Goal: Check status: Check status

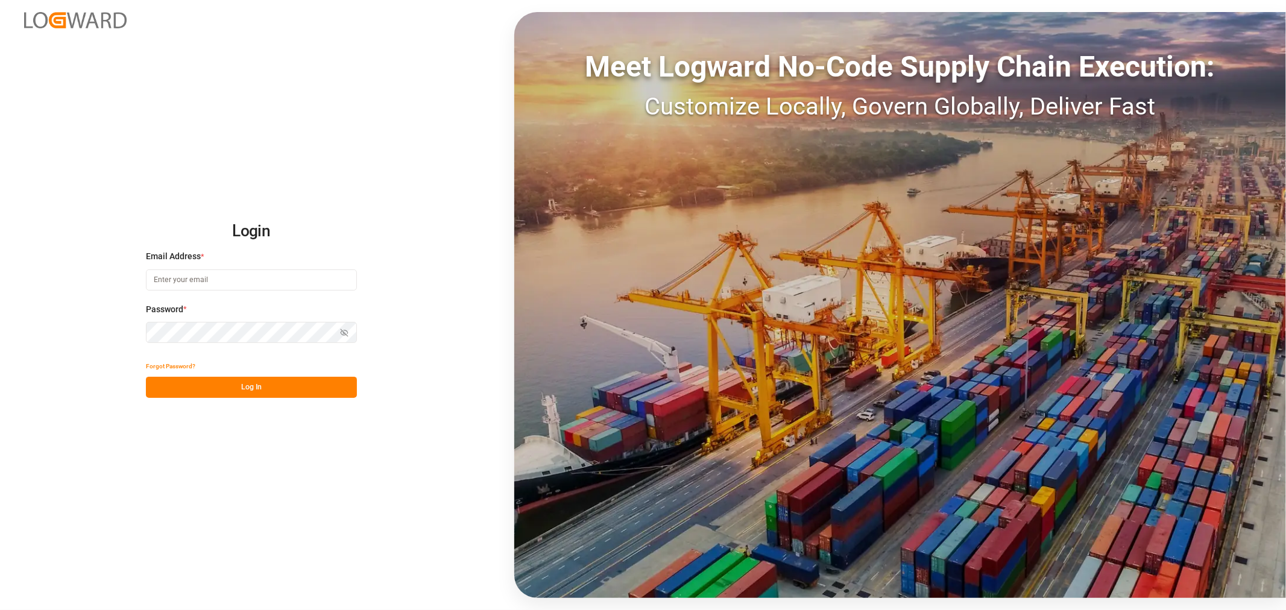
type input "[PERSON_NAME][EMAIL_ADDRESS][PERSON_NAME][DOMAIN_NAME]"
click at [246, 383] on button "Log In" at bounding box center [251, 387] width 211 height 21
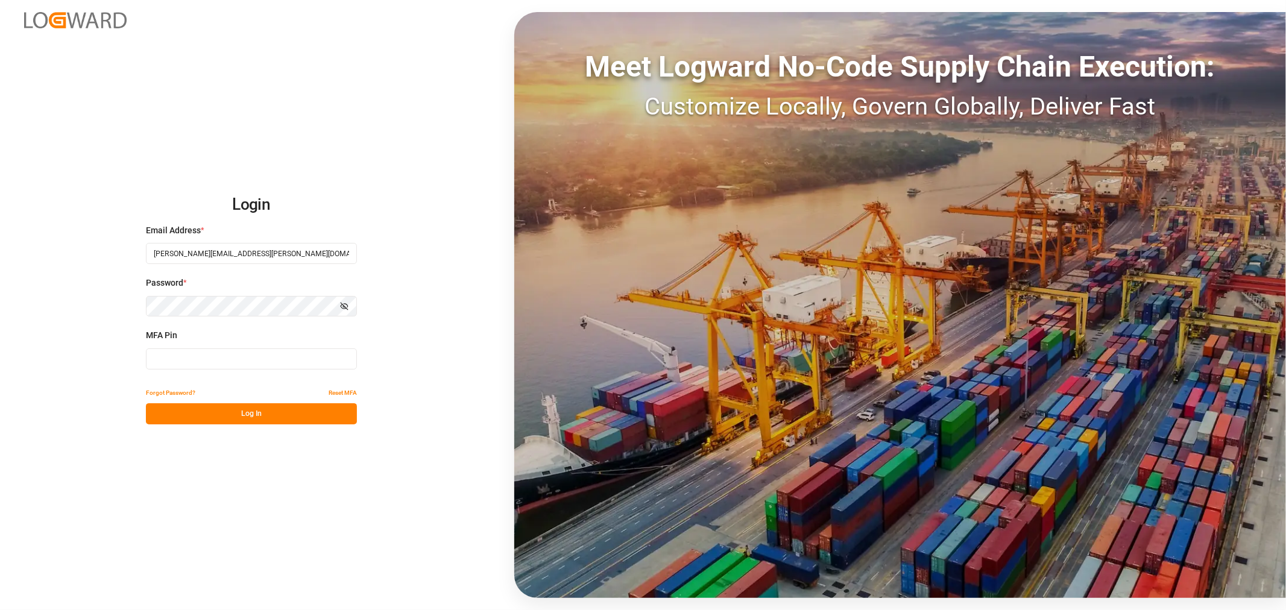
click at [269, 359] on input at bounding box center [251, 358] width 211 height 21
type input "332462"
click at [261, 418] on button "Log In" at bounding box center [251, 413] width 211 height 21
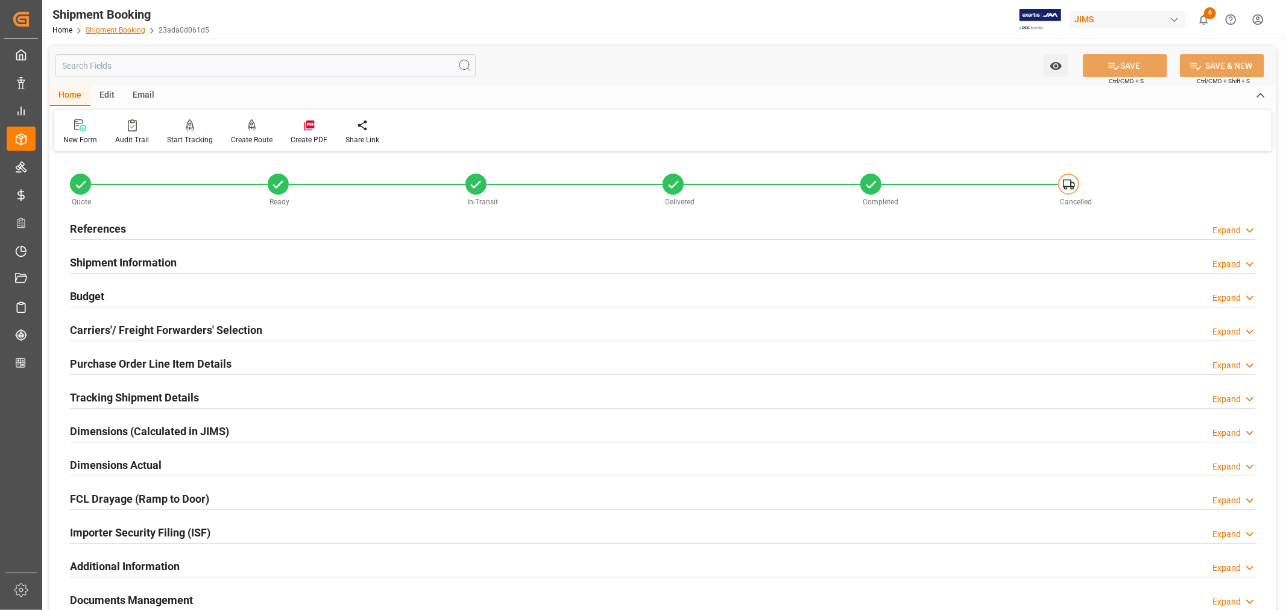
click at [131, 31] on link "Shipment Booking" at bounding box center [116, 30] width 60 height 8
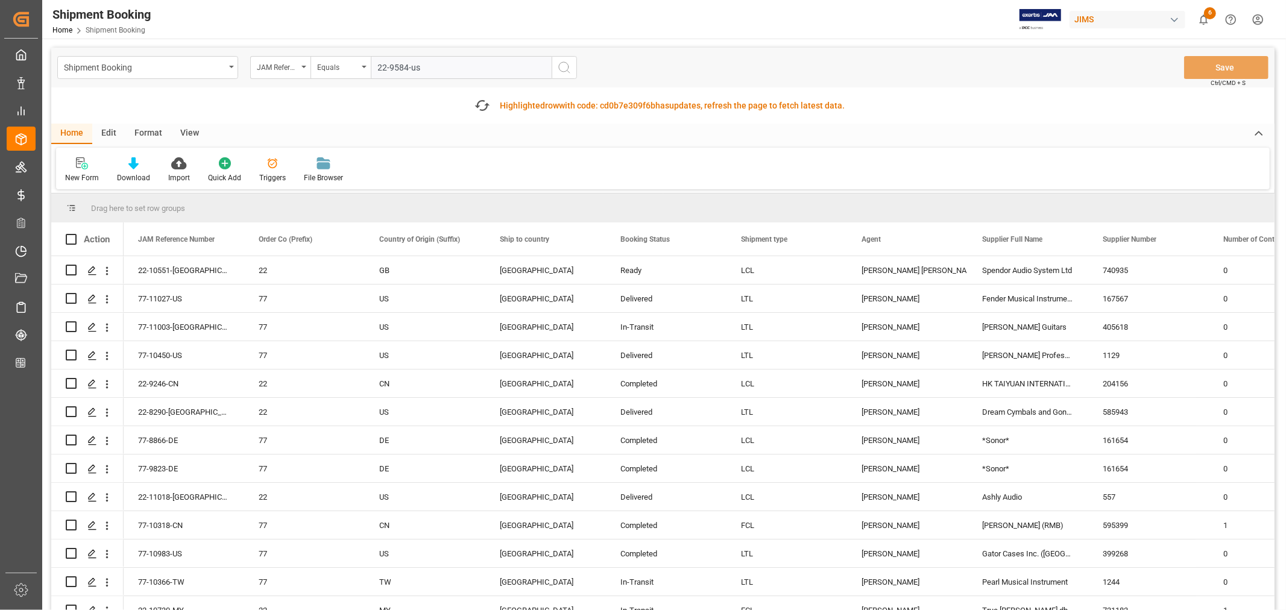
type input "22-9584-us"
click at [562, 70] on icon "search button" at bounding box center [564, 67] width 14 height 14
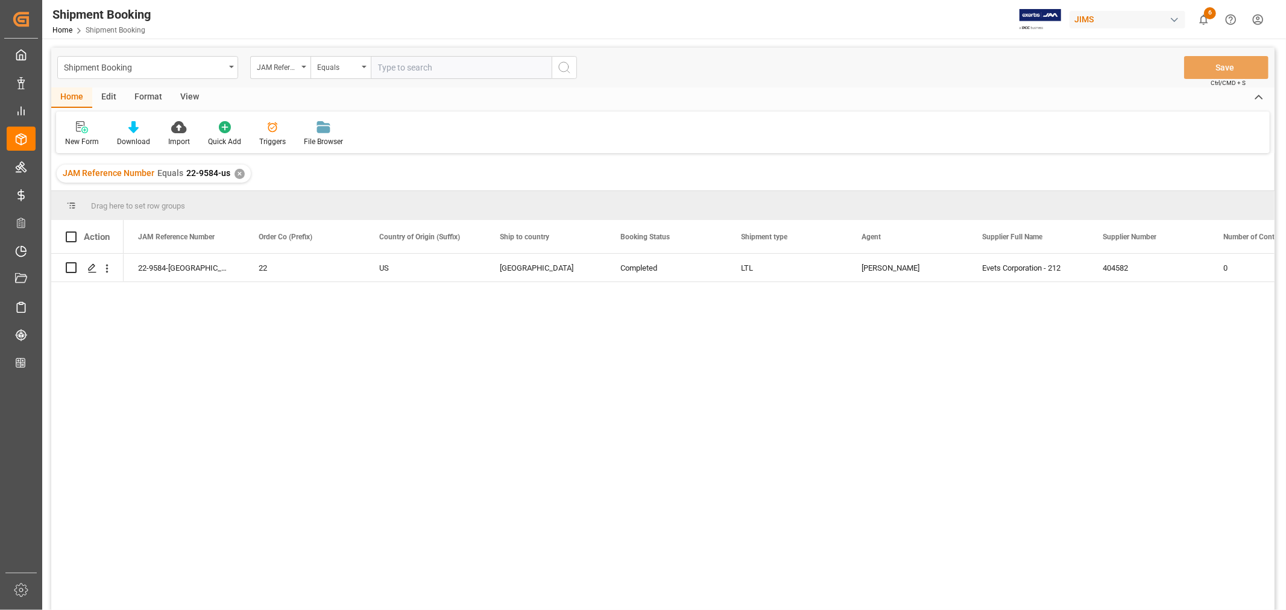
click at [236, 174] on div "✕" at bounding box center [239, 174] width 10 height 10
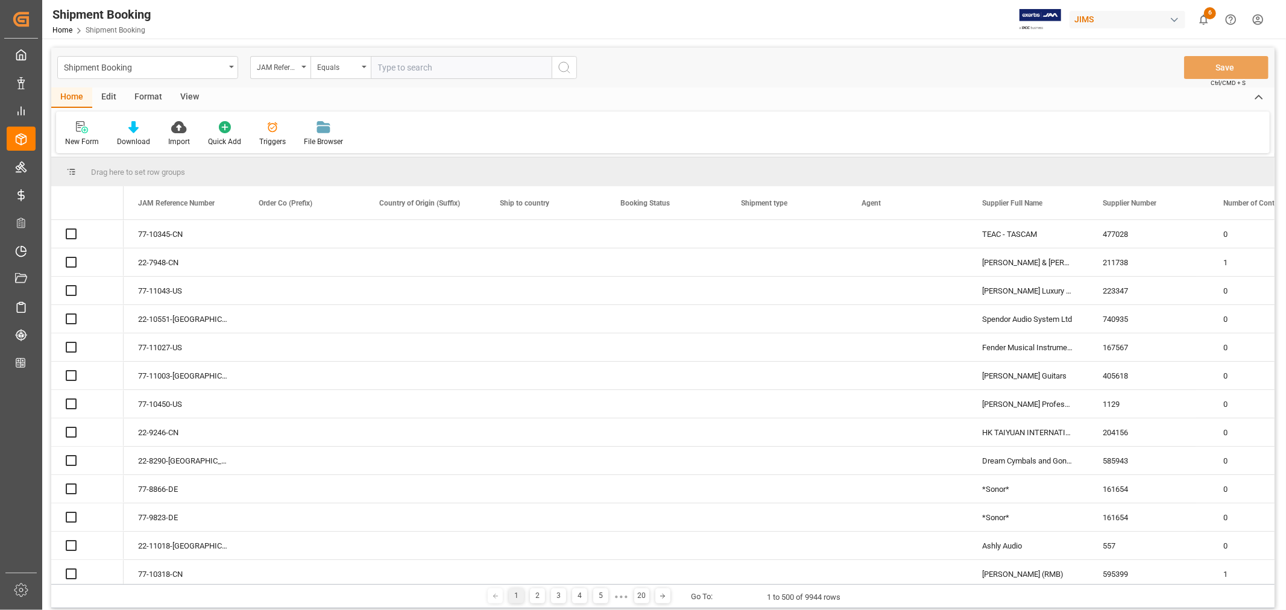
click at [392, 66] on input "text" at bounding box center [461, 67] width 181 height 23
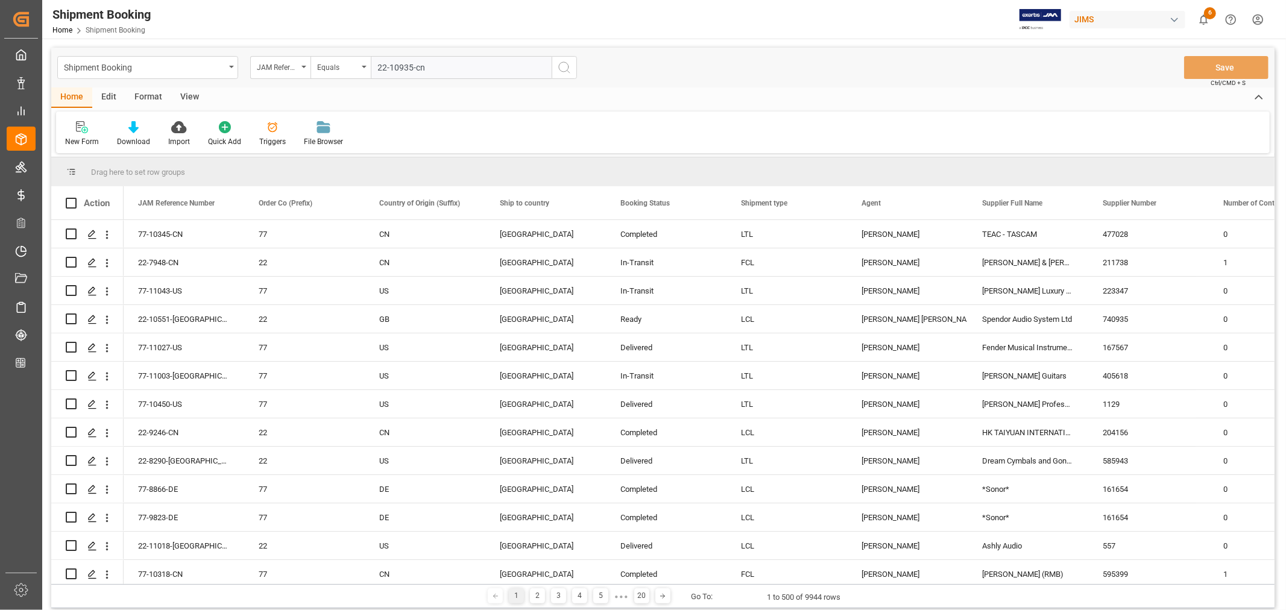
type input "22-10935-cn"
click at [562, 67] on icon "search button" at bounding box center [564, 67] width 14 height 14
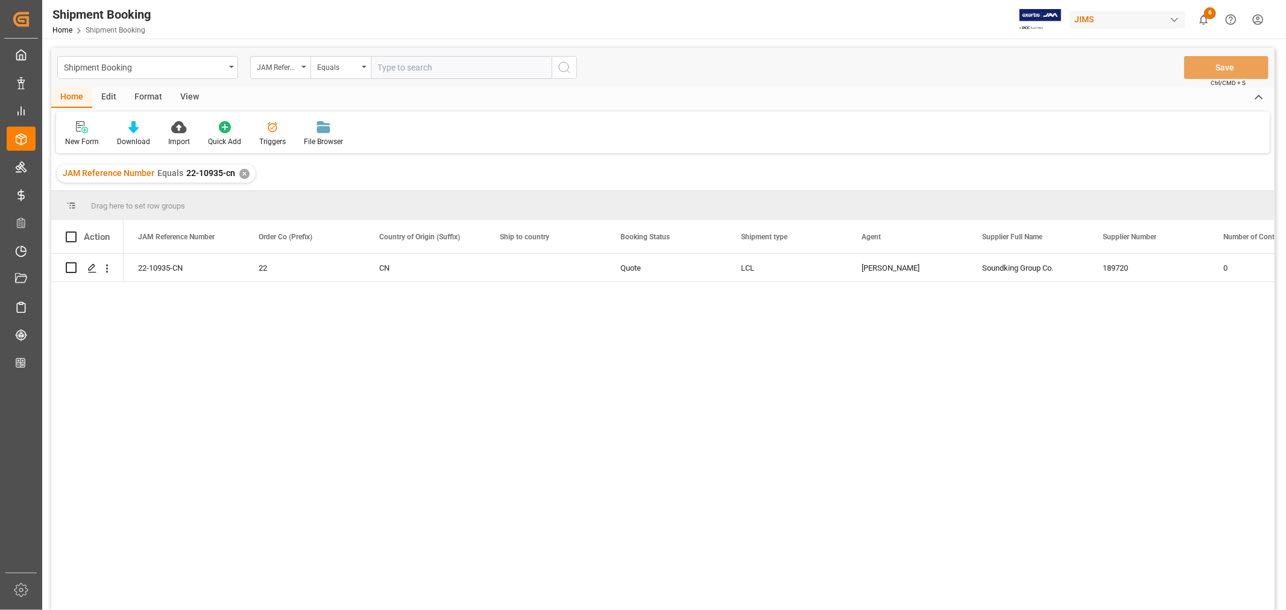
click at [239, 172] on div "✕" at bounding box center [244, 174] width 10 height 10
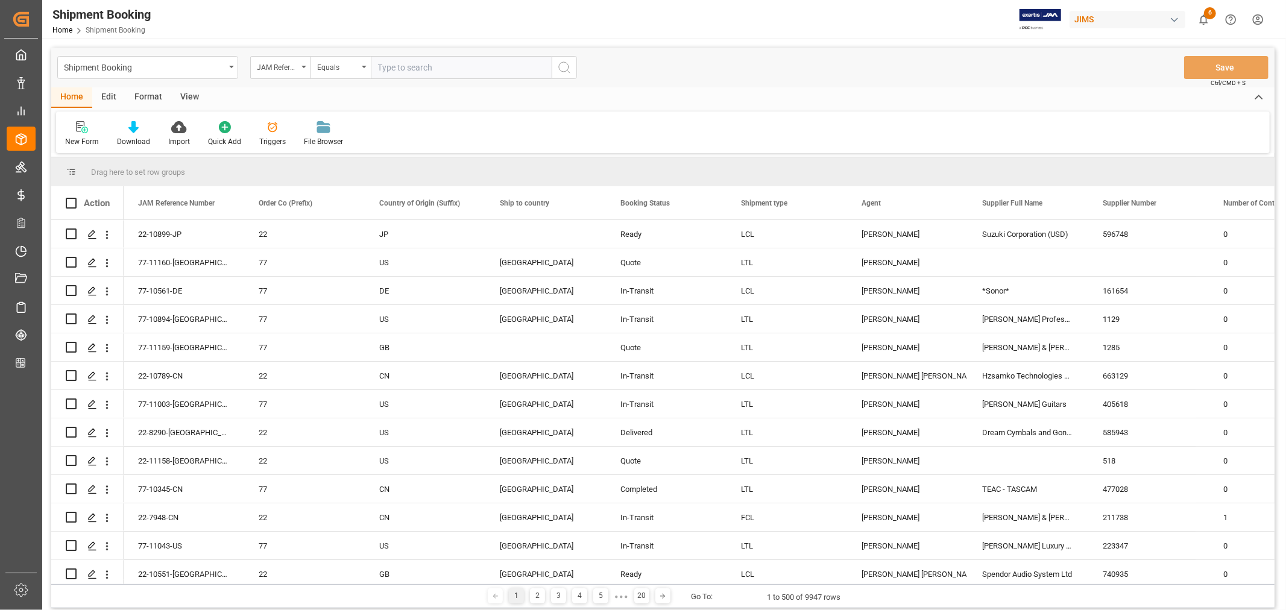
click at [397, 69] on input "text" at bounding box center [461, 67] width 181 height 23
paste input "22-10730-MY"
type input "22-10730-MY"
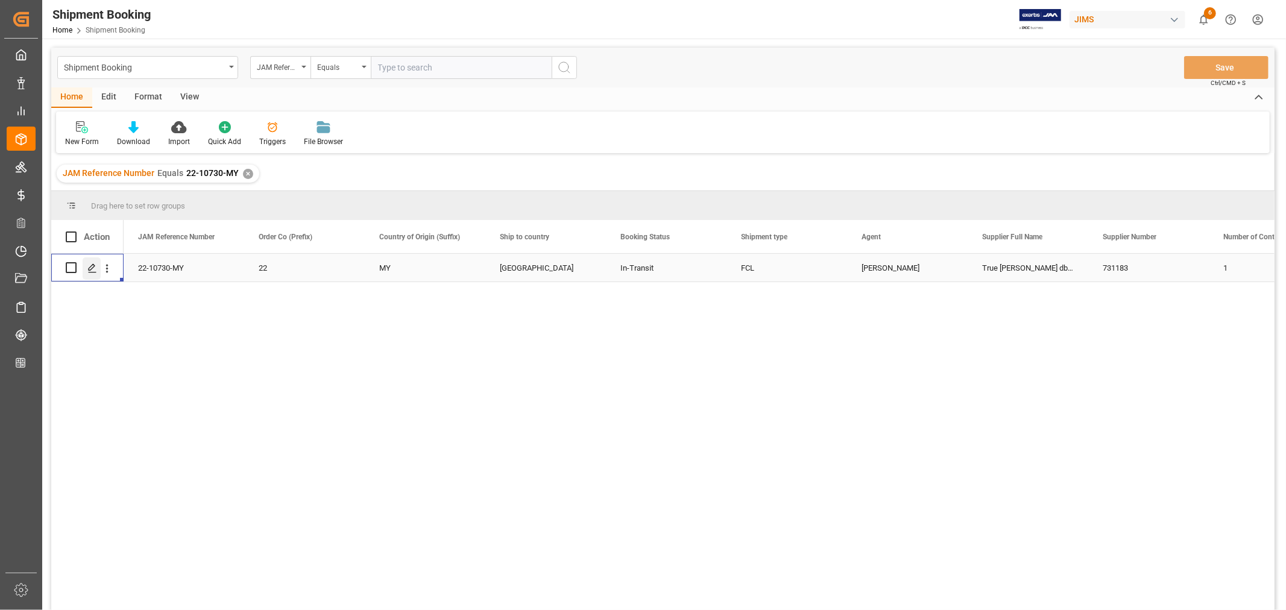
click at [95, 272] on line "Press SPACE to select this row." at bounding box center [92, 272] width 7 height 0
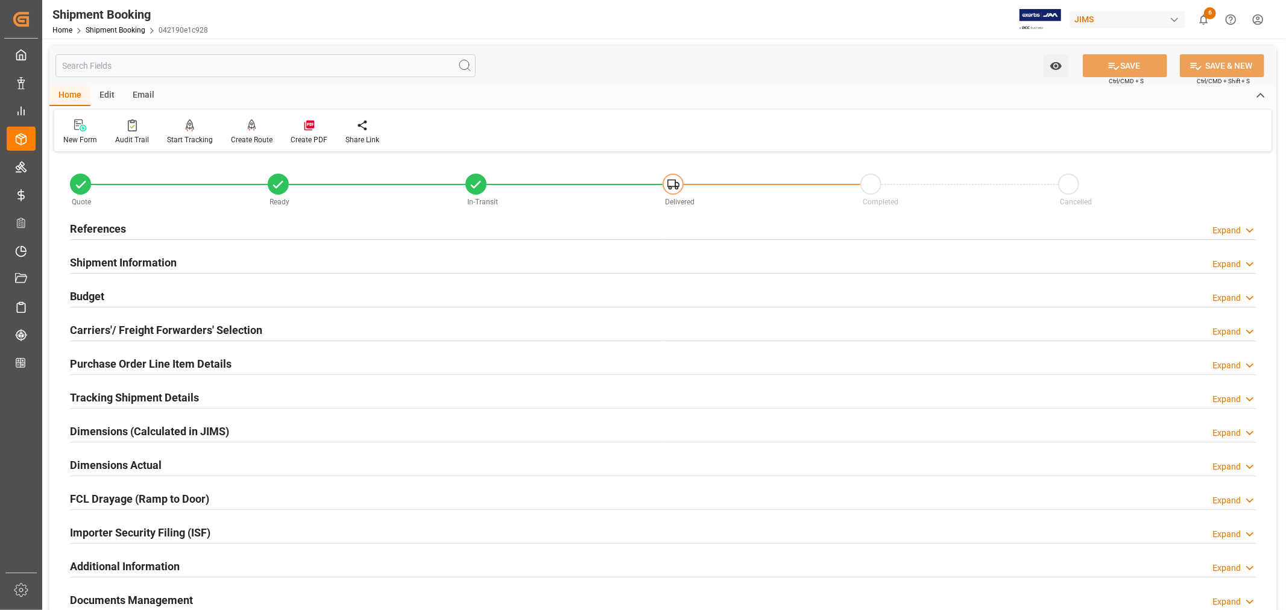
click at [124, 360] on h2 "Purchase Order Line Item Details" at bounding box center [151, 364] width 162 height 16
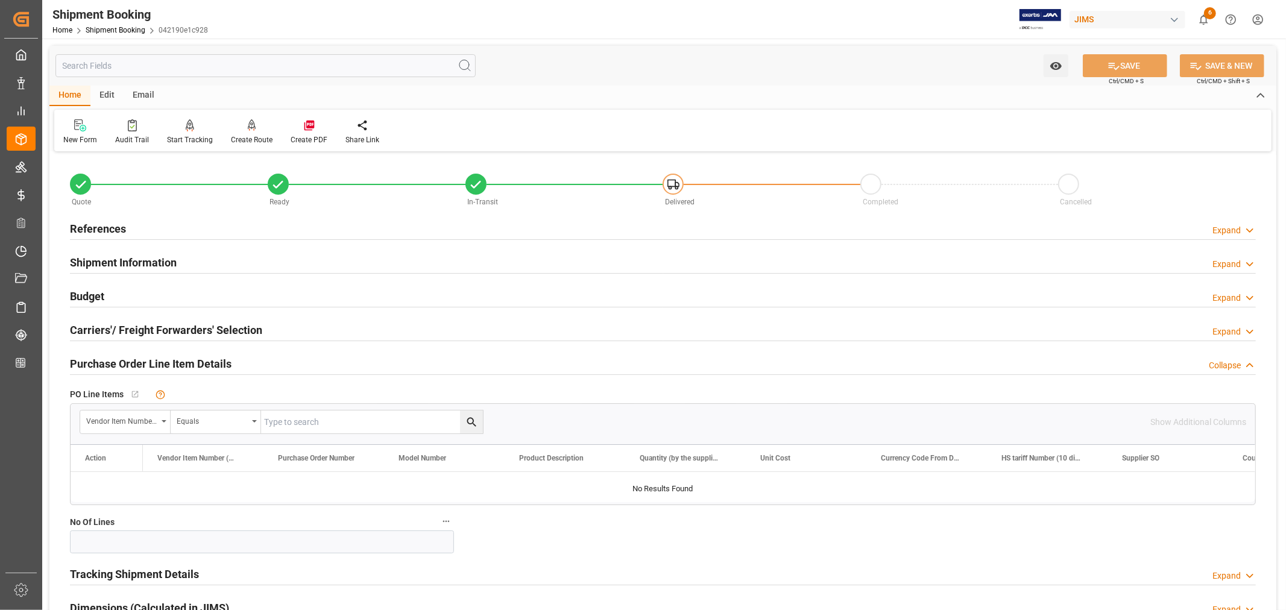
click at [124, 360] on h2 "Purchase Order Line Item Details" at bounding box center [151, 364] width 162 height 16
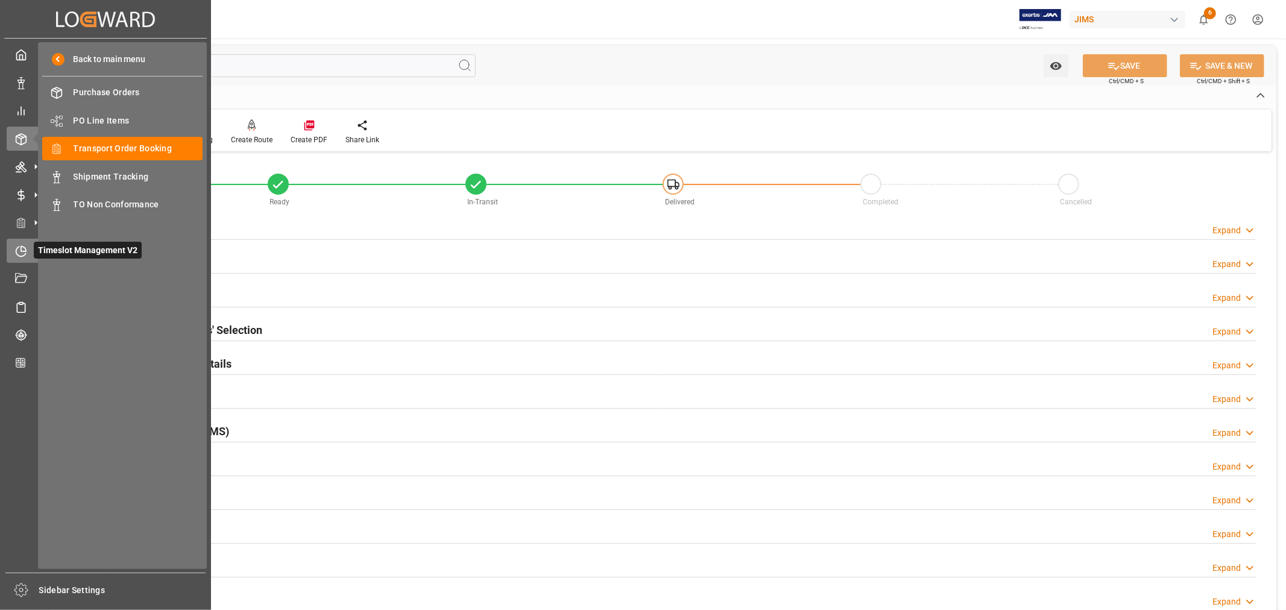
click at [23, 247] on icon at bounding box center [21, 251] width 12 height 12
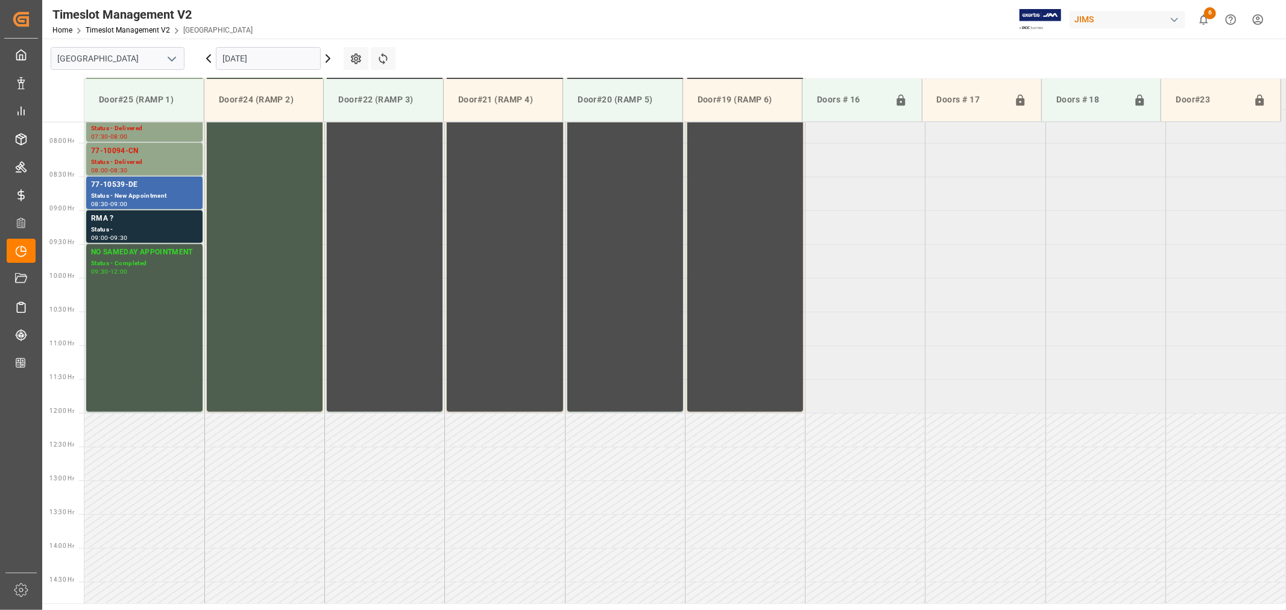
scroll to position [532, 0]
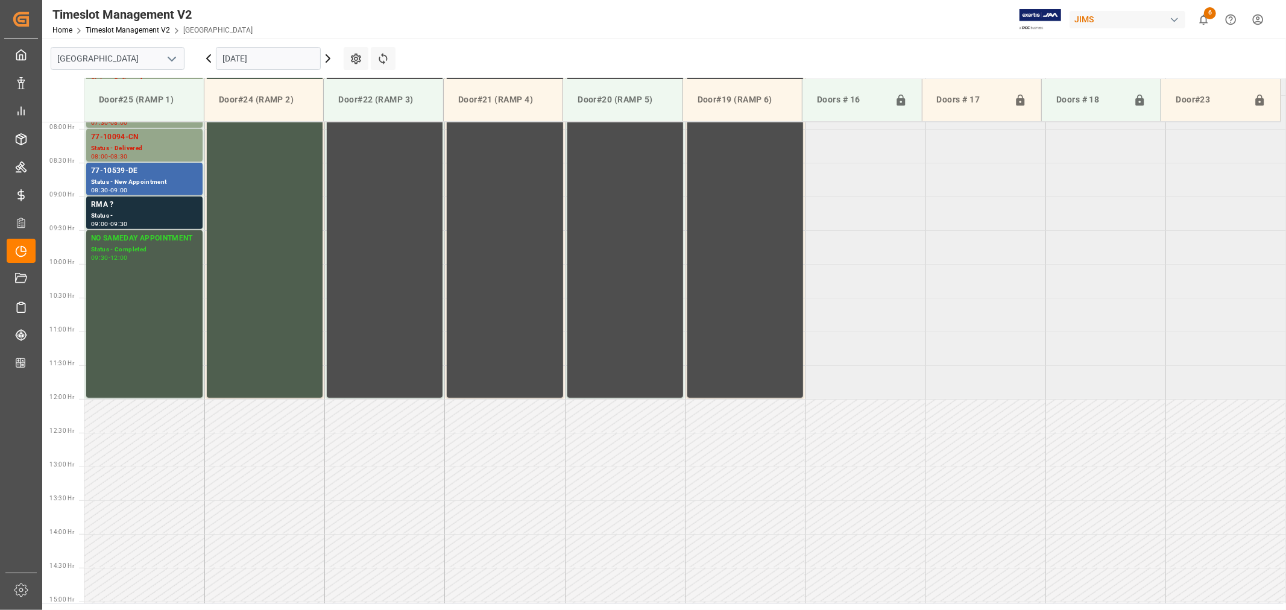
click at [174, 60] on icon "open menu" at bounding box center [172, 59] width 14 height 14
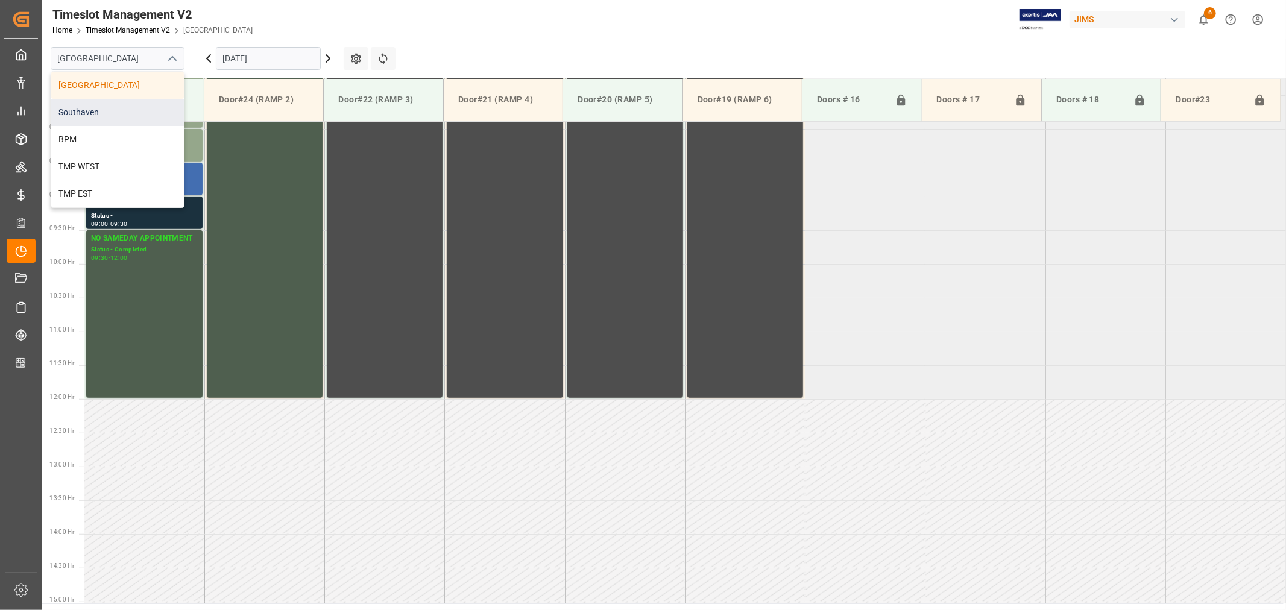
click at [106, 115] on div "Southaven" at bounding box center [117, 112] width 133 height 27
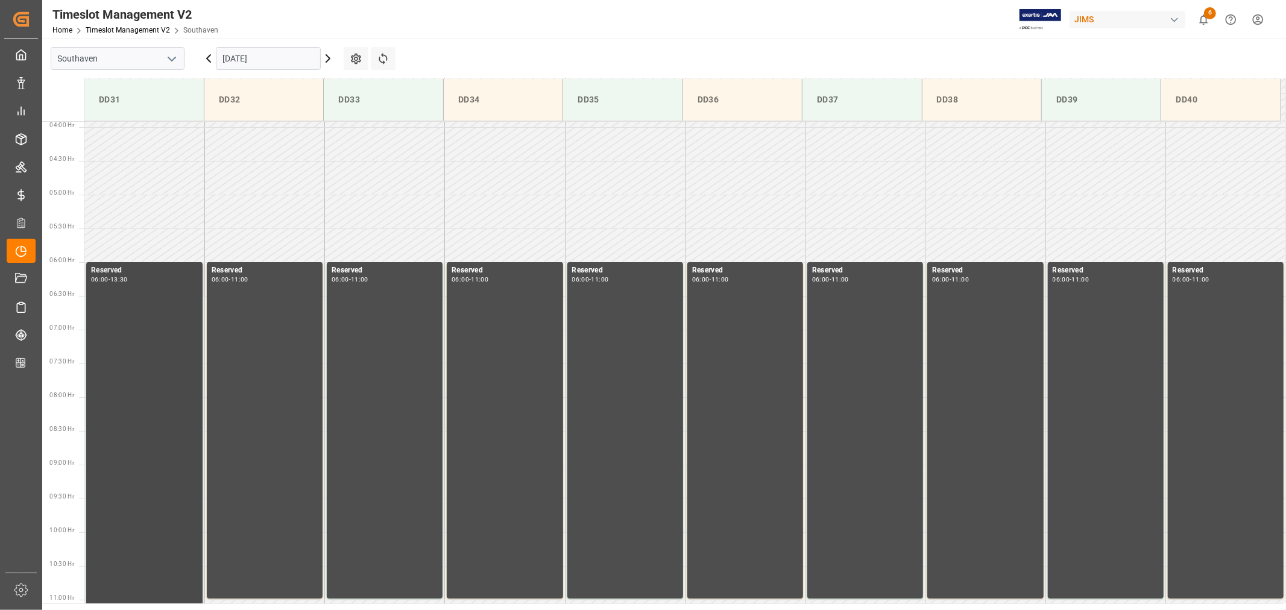
scroll to position [332, 0]
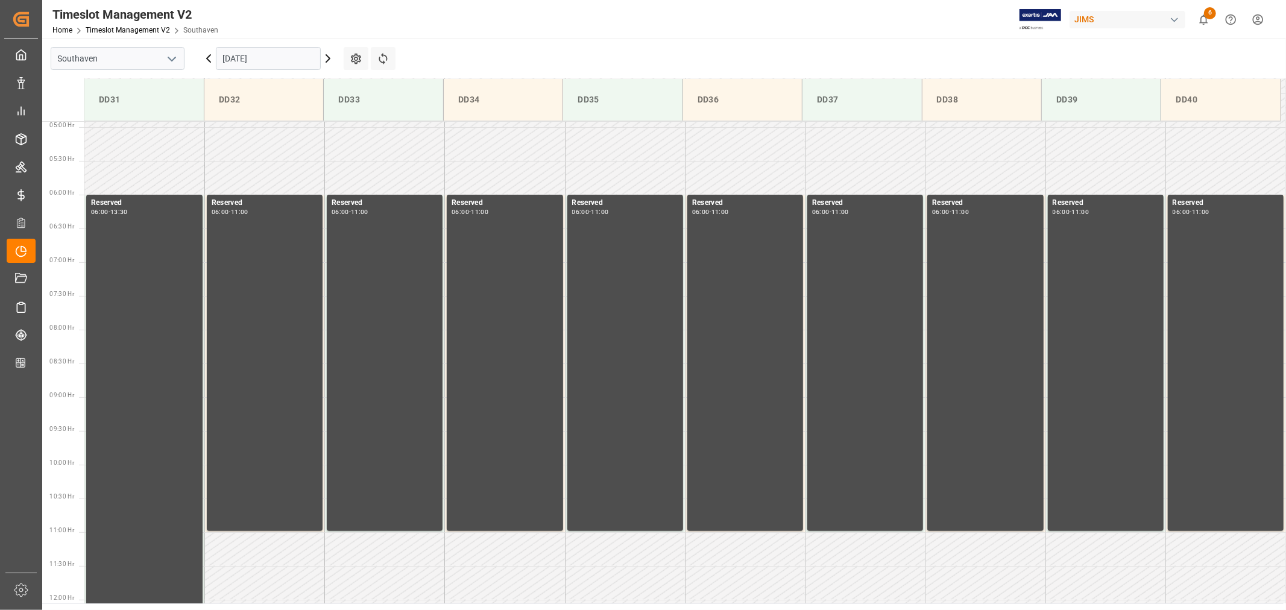
click at [281, 60] on input "[DATE]" at bounding box center [268, 58] width 105 height 23
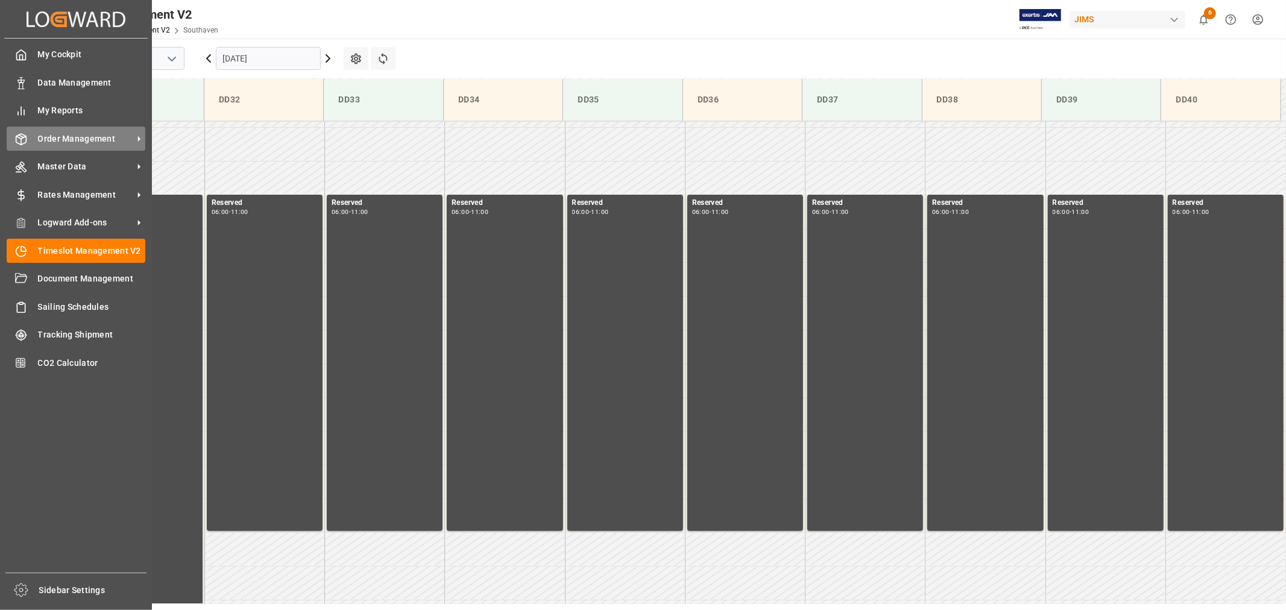
click at [81, 134] on span "Order Management" at bounding box center [85, 139] width 95 height 13
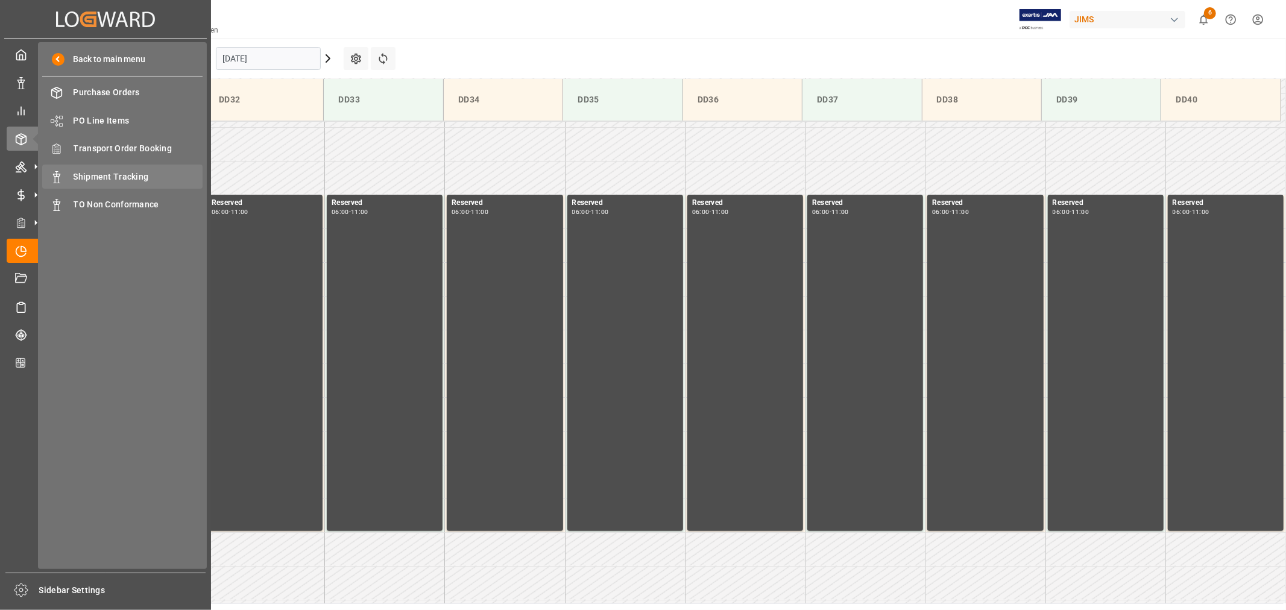
click at [134, 175] on span "Shipment Tracking" at bounding box center [139, 177] width 130 height 13
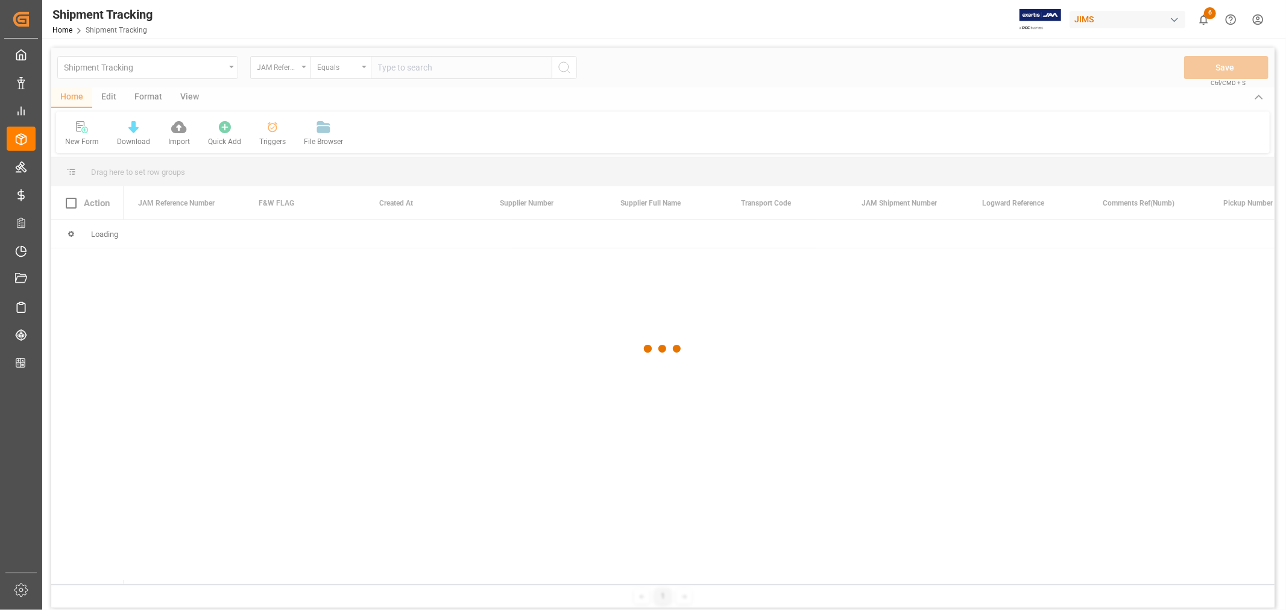
type input "22-7948-CN"
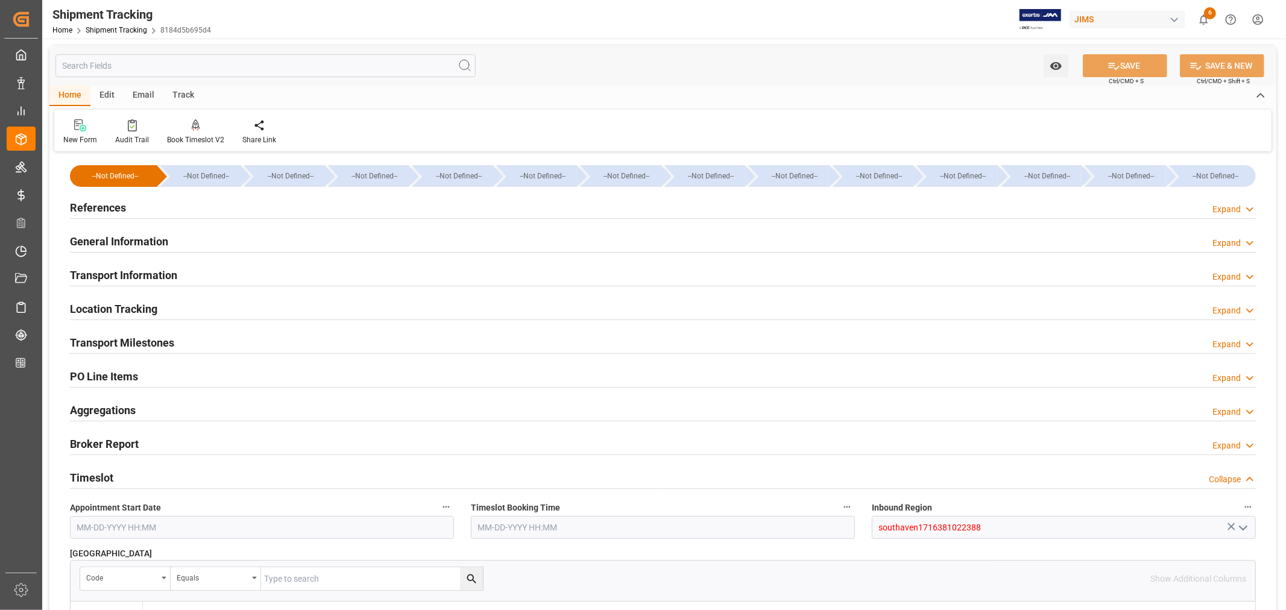
click at [140, 474] on div "Timeslot Collapse" at bounding box center [663, 476] width 1186 height 23
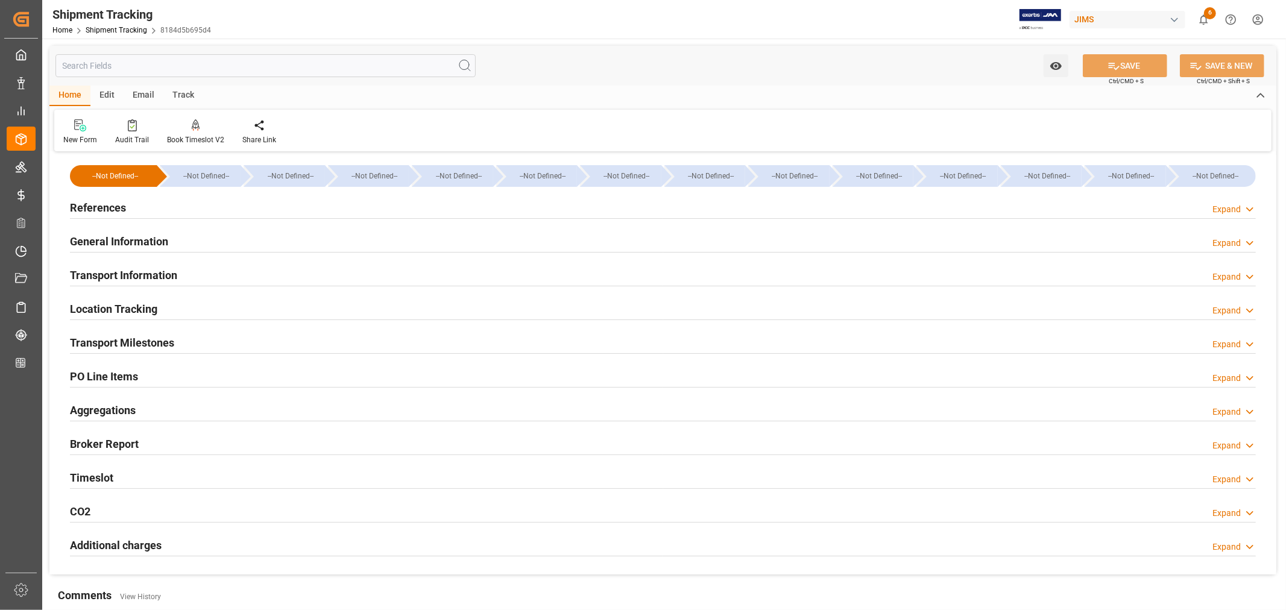
click at [192, 342] on div "Transport Milestones Expand" at bounding box center [663, 341] width 1186 height 23
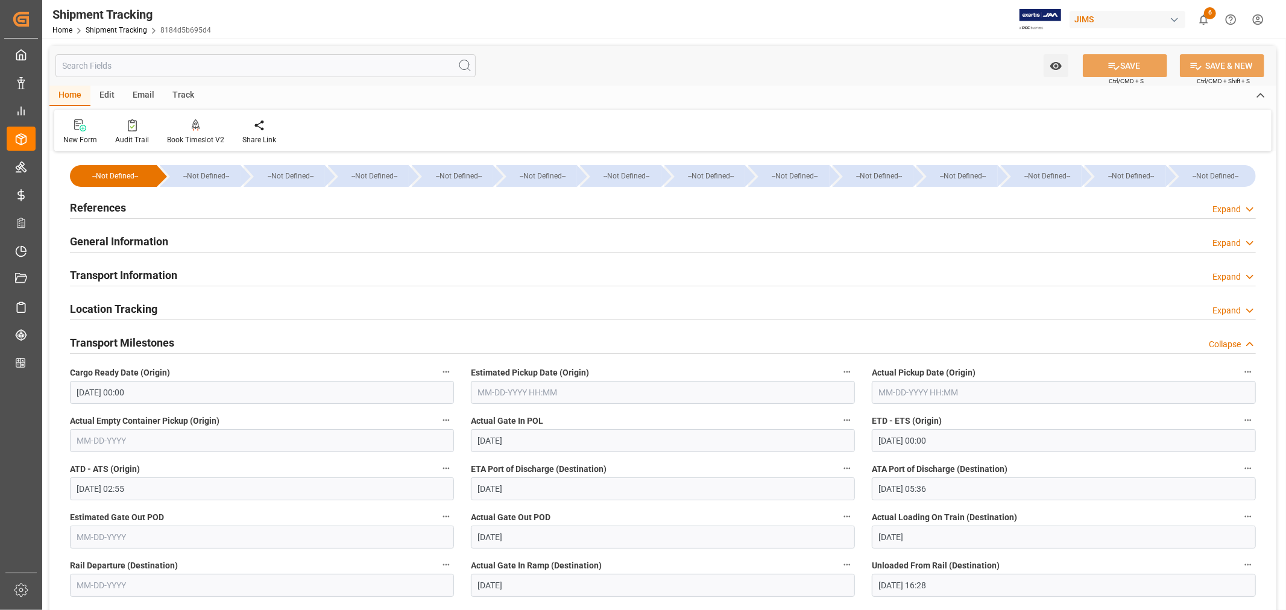
click at [101, 201] on h2 "References" at bounding box center [98, 208] width 56 height 16
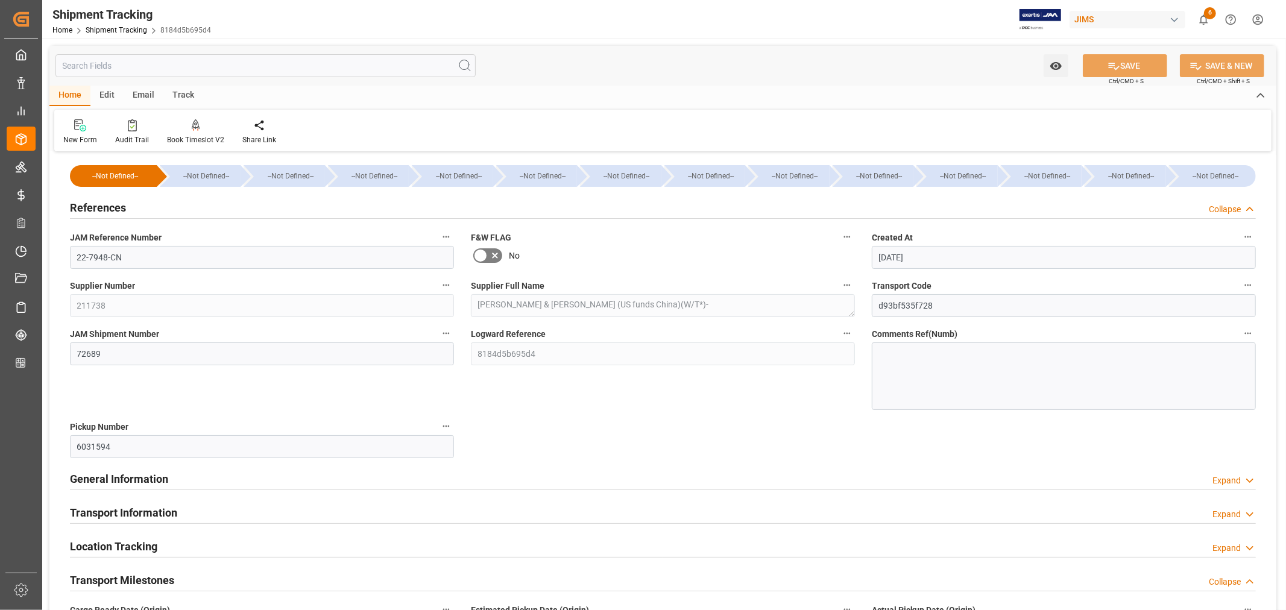
click at [101, 201] on h2 "References" at bounding box center [98, 208] width 56 height 16
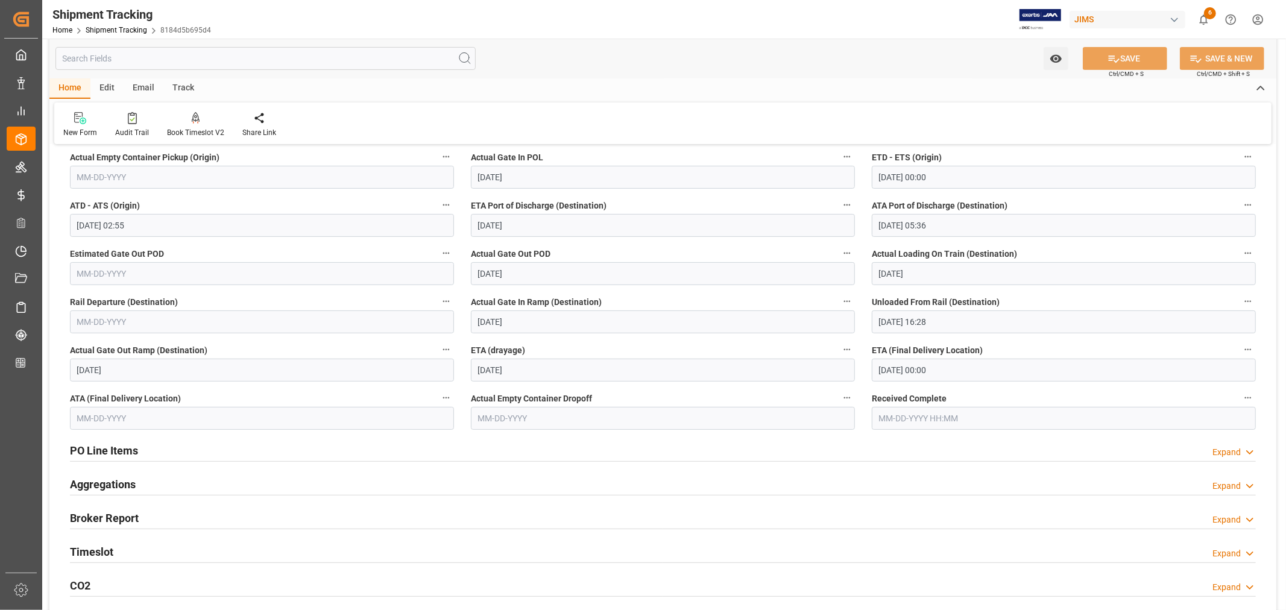
scroll to position [268, 0]
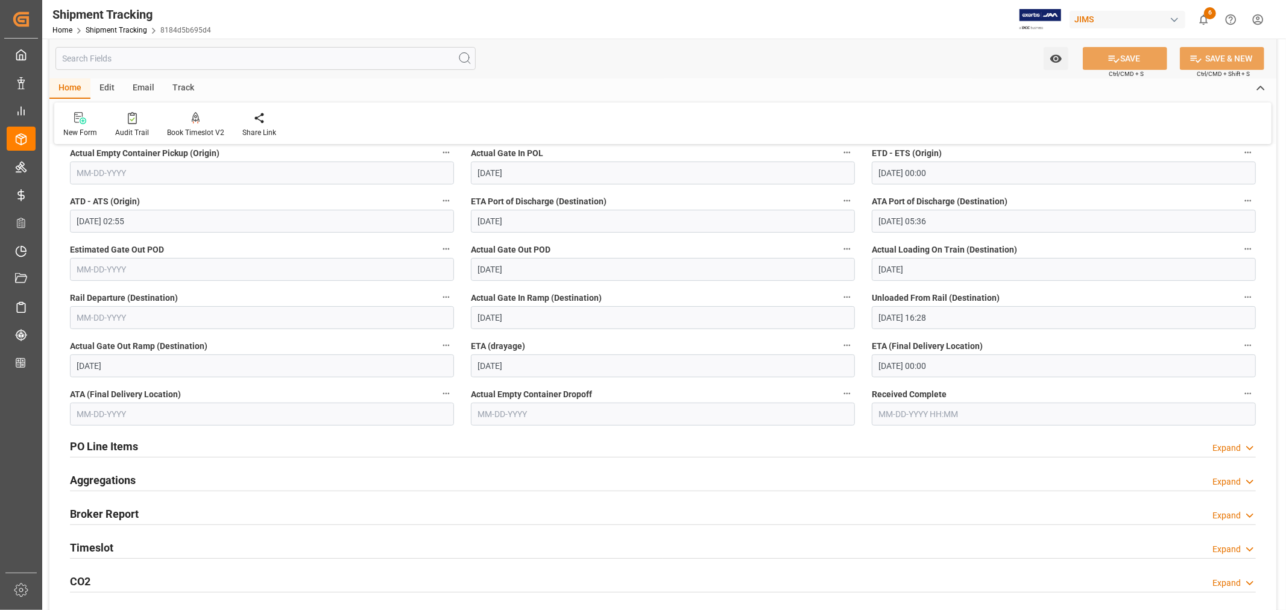
click at [951, 366] on input "[DATE] 00:00" at bounding box center [1064, 365] width 384 height 23
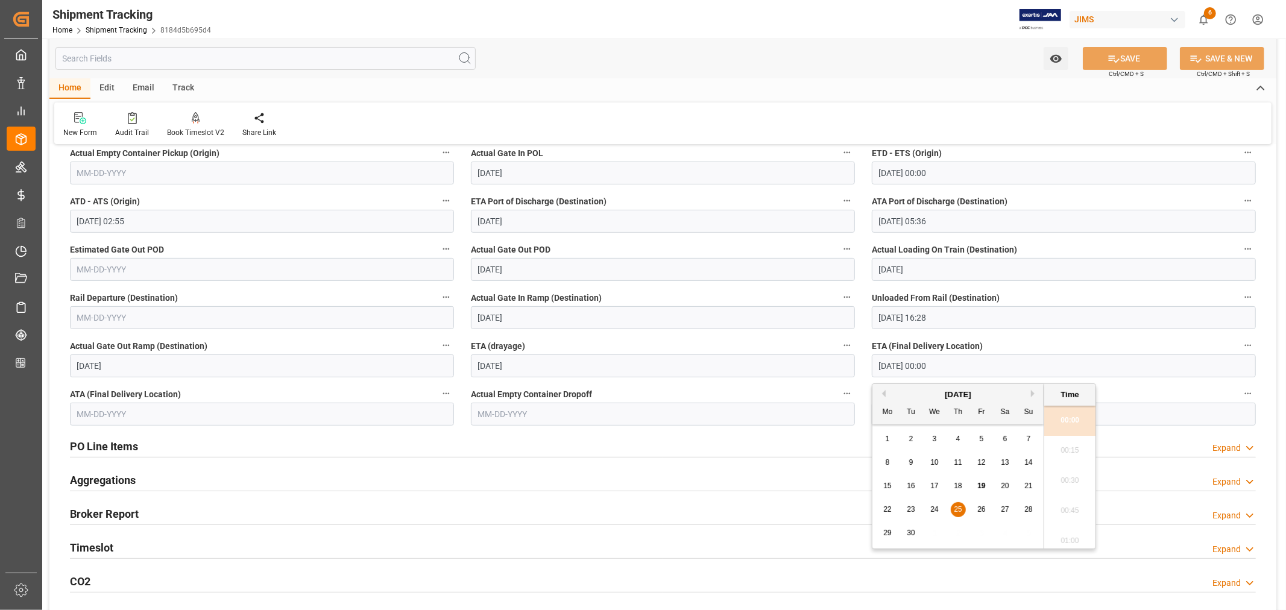
click at [981, 486] on span "19" at bounding box center [981, 486] width 8 height 8
type input "[DATE] 00:00"
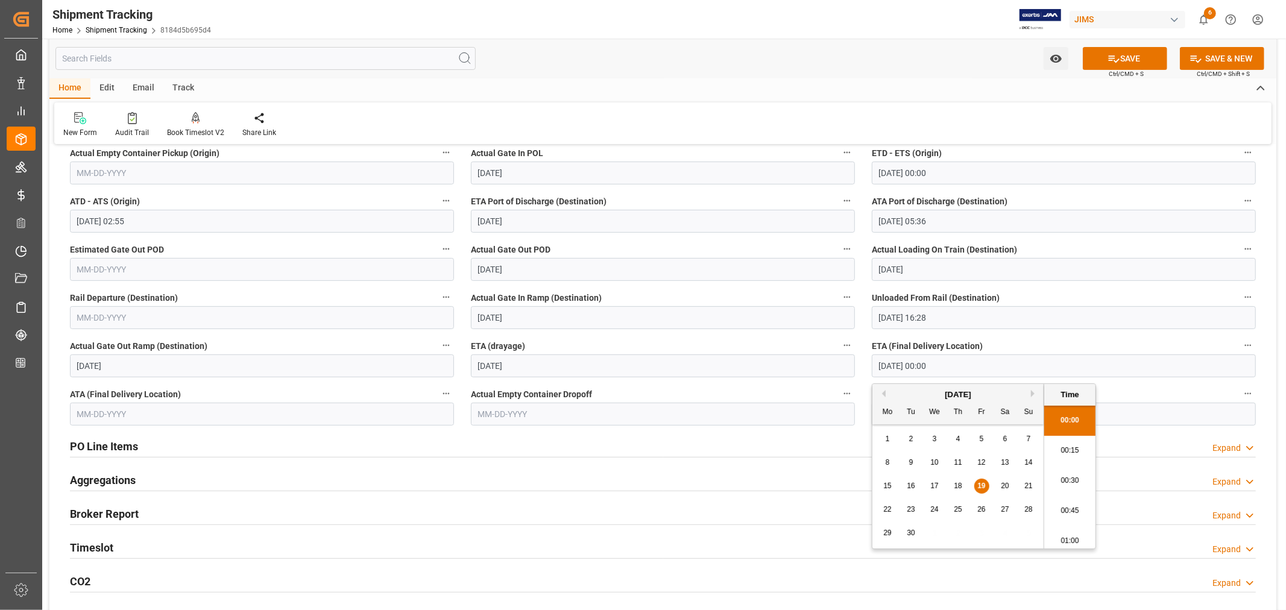
click at [167, 412] on input "text" at bounding box center [262, 414] width 384 height 23
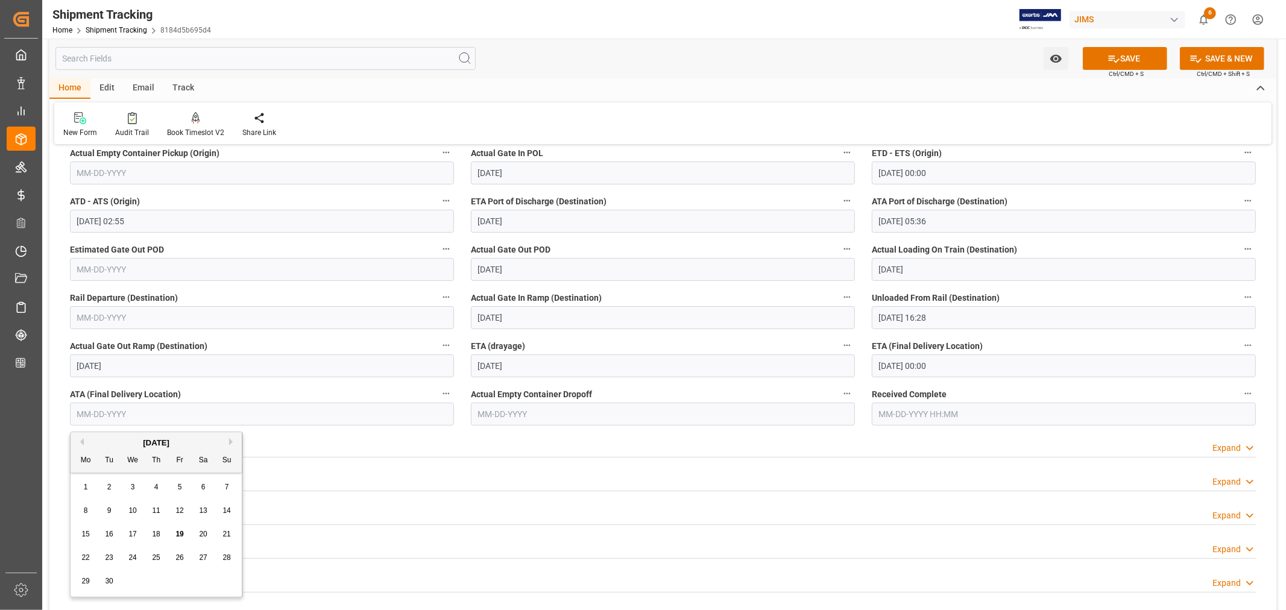
click at [181, 534] on span "19" at bounding box center [179, 534] width 8 height 8
type input "[DATE]"
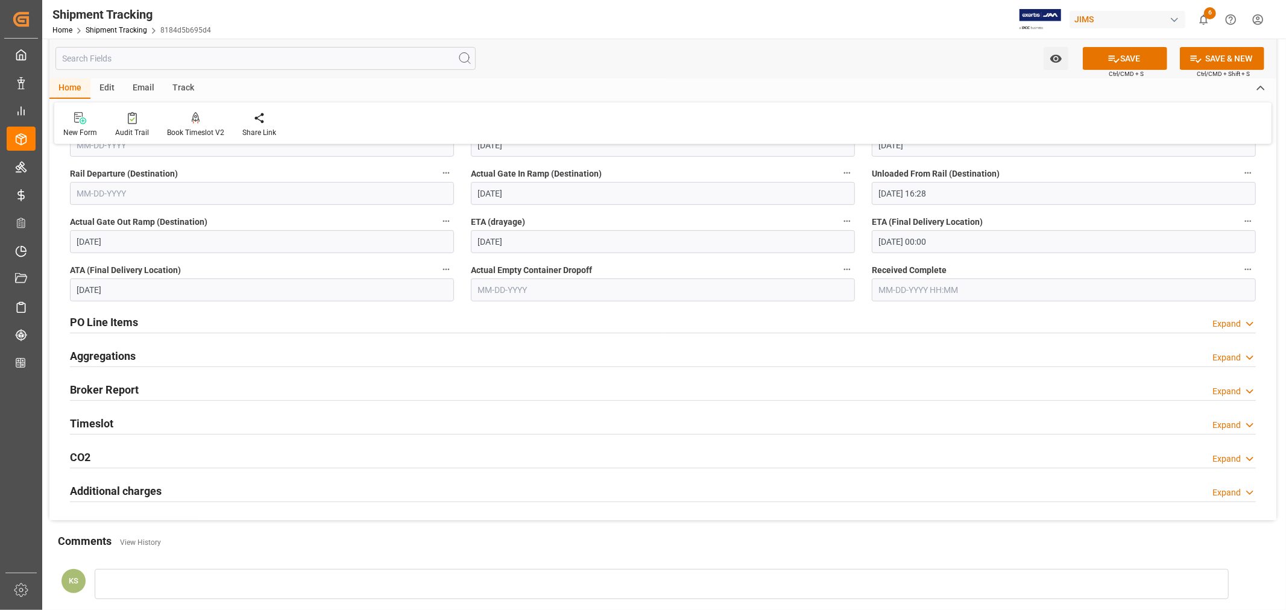
scroll to position [401, 0]
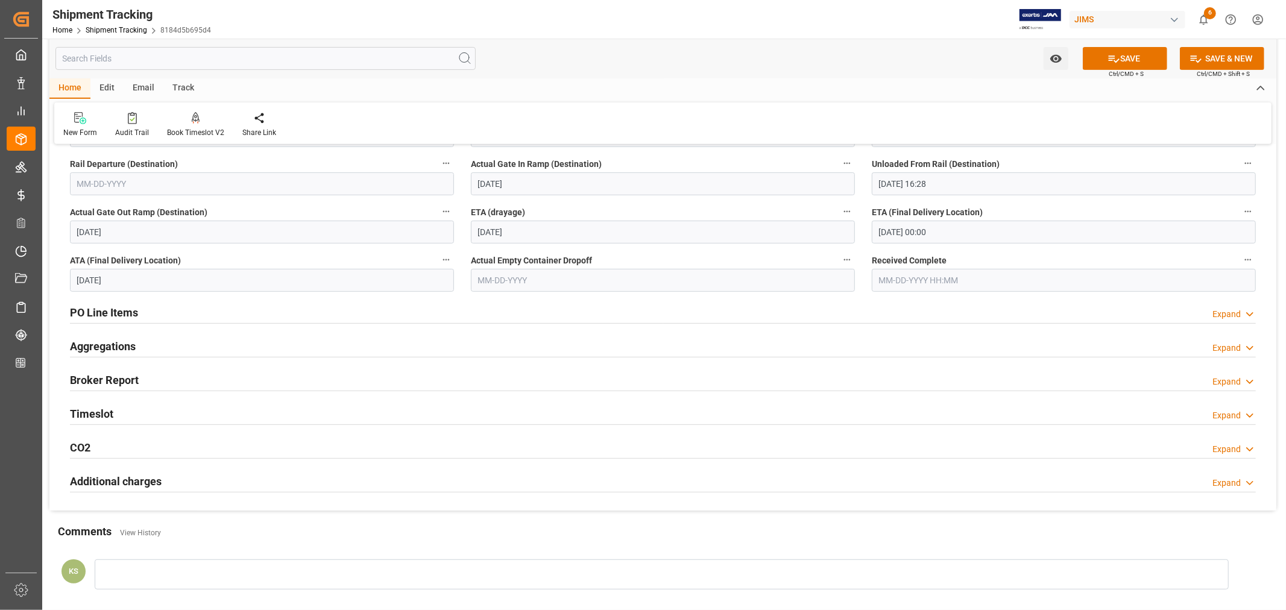
click at [224, 408] on div "Timeslot Expand" at bounding box center [663, 412] width 1186 height 23
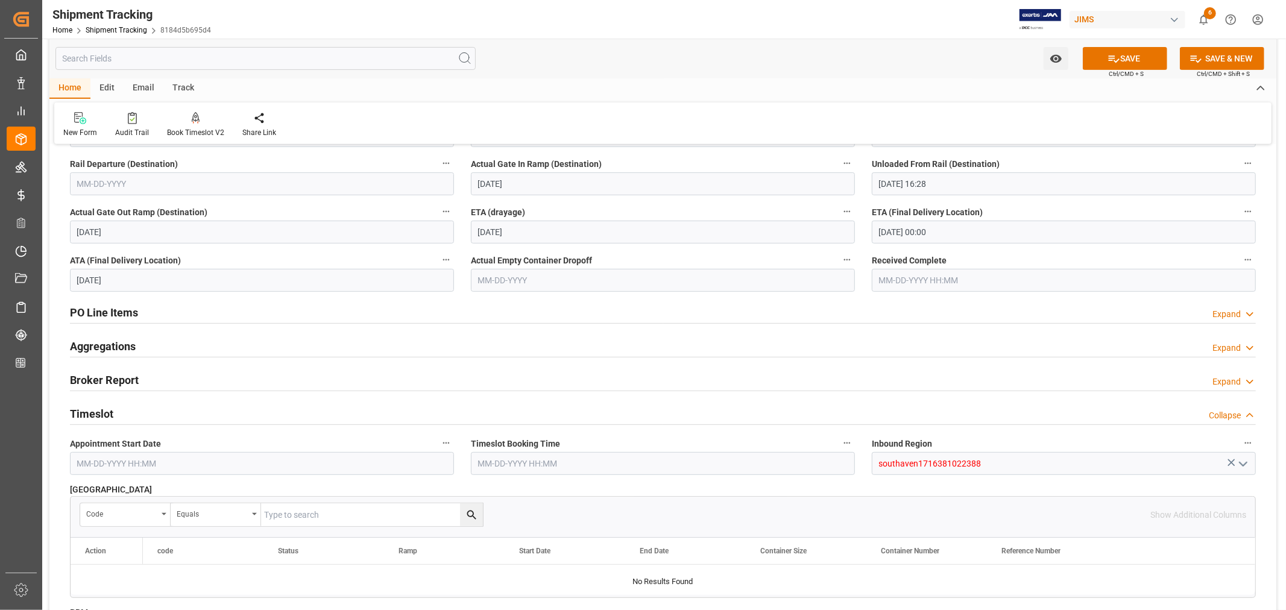
click at [224, 408] on div "Timeslot Collapse" at bounding box center [663, 412] width 1186 height 23
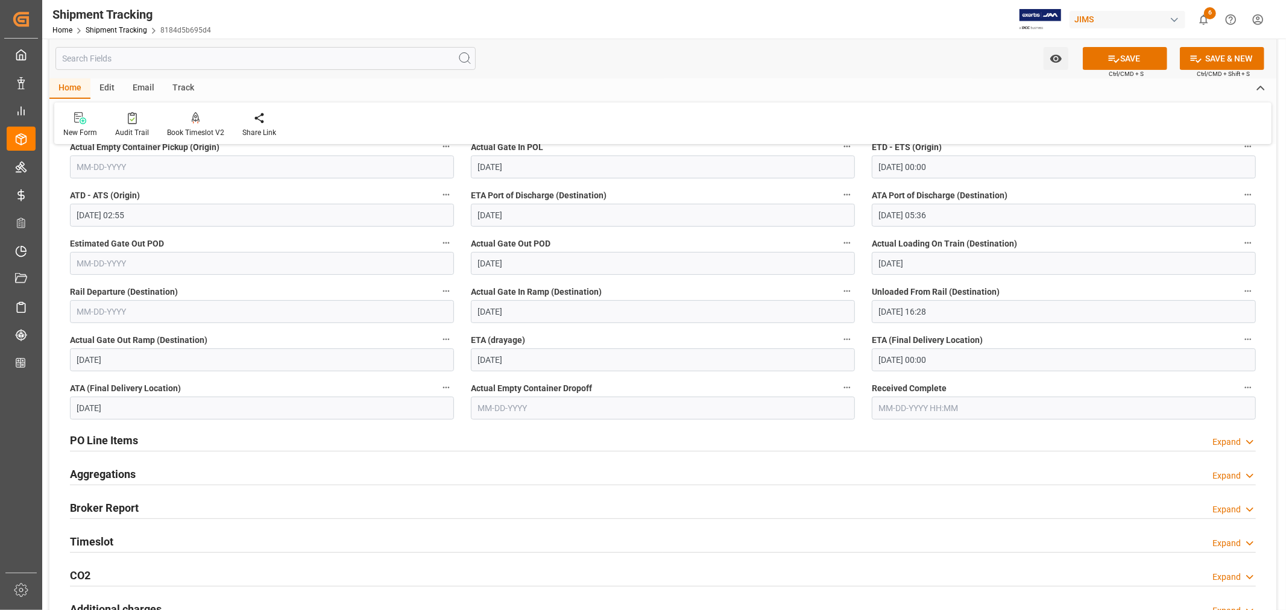
scroll to position [268, 0]
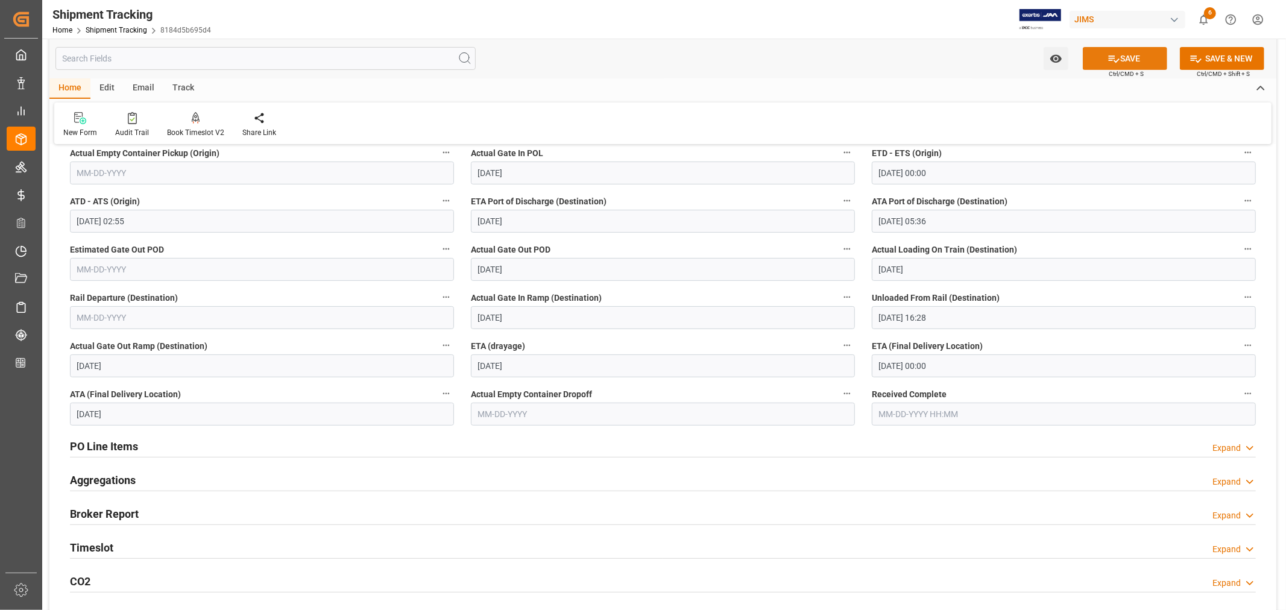
click at [1119, 57] on button "SAVE" at bounding box center [1125, 58] width 84 height 23
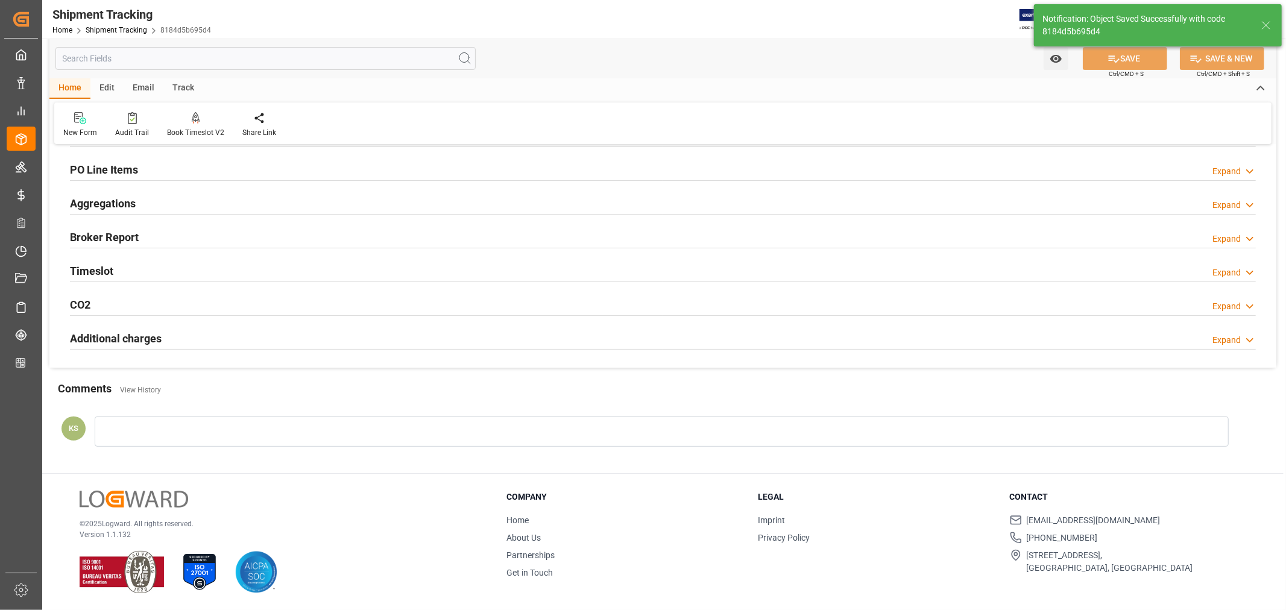
type input "Delivered"
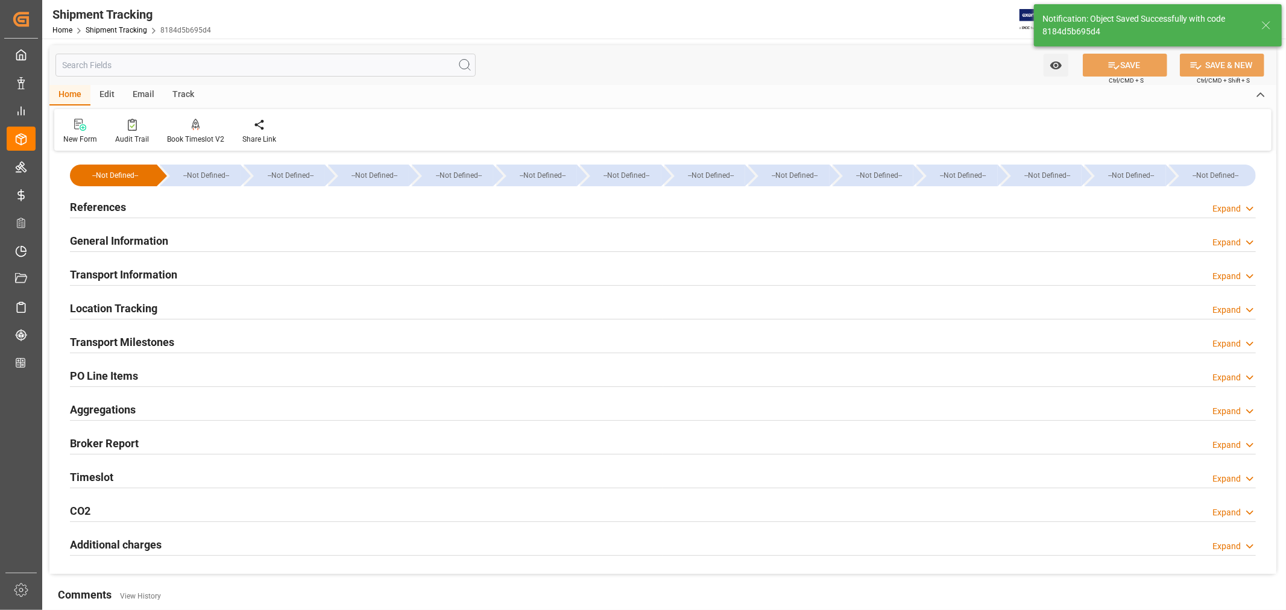
scroll to position [0, 0]
click at [142, 245] on h2 "General Information" at bounding box center [119, 241] width 98 height 16
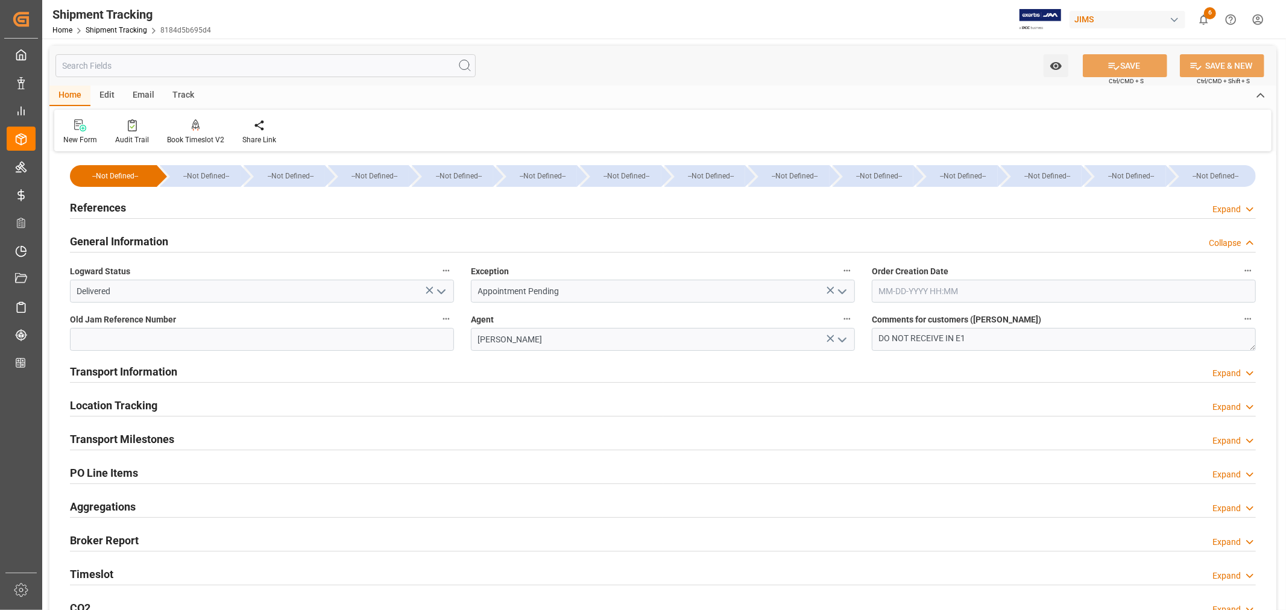
click at [127, 239] on h2 "General Information" at bounding box center [119, 241] width 98 height 16
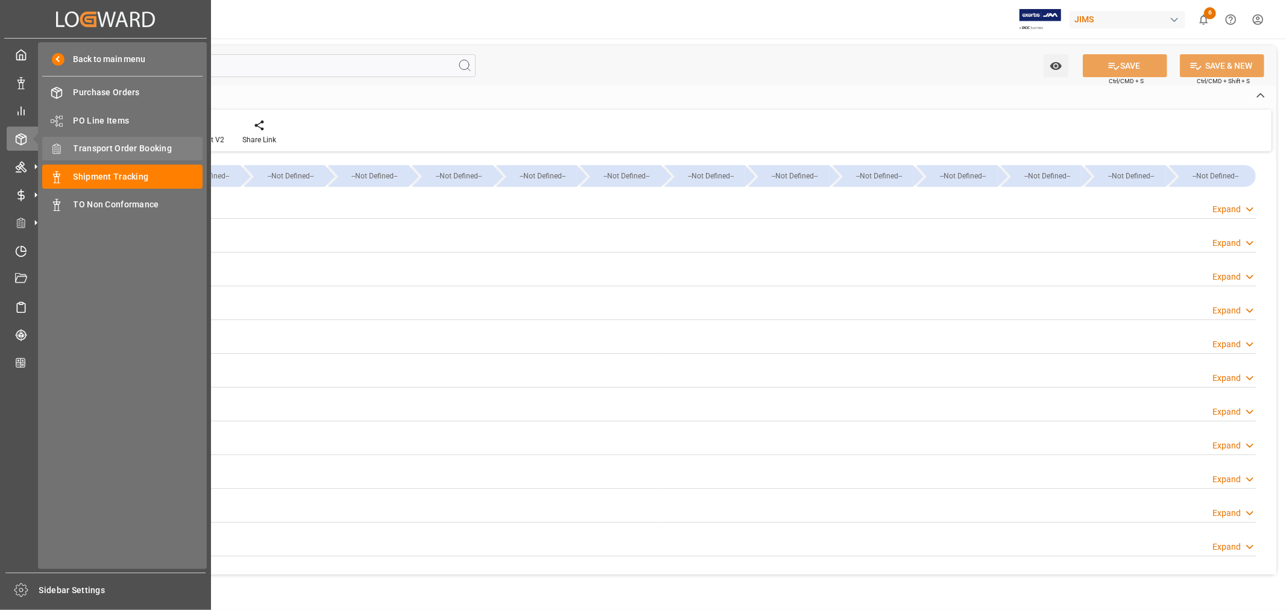
click at [143, 147] on span "Transport Order Booking" at bounding box center [139, 148] width 130 height 13
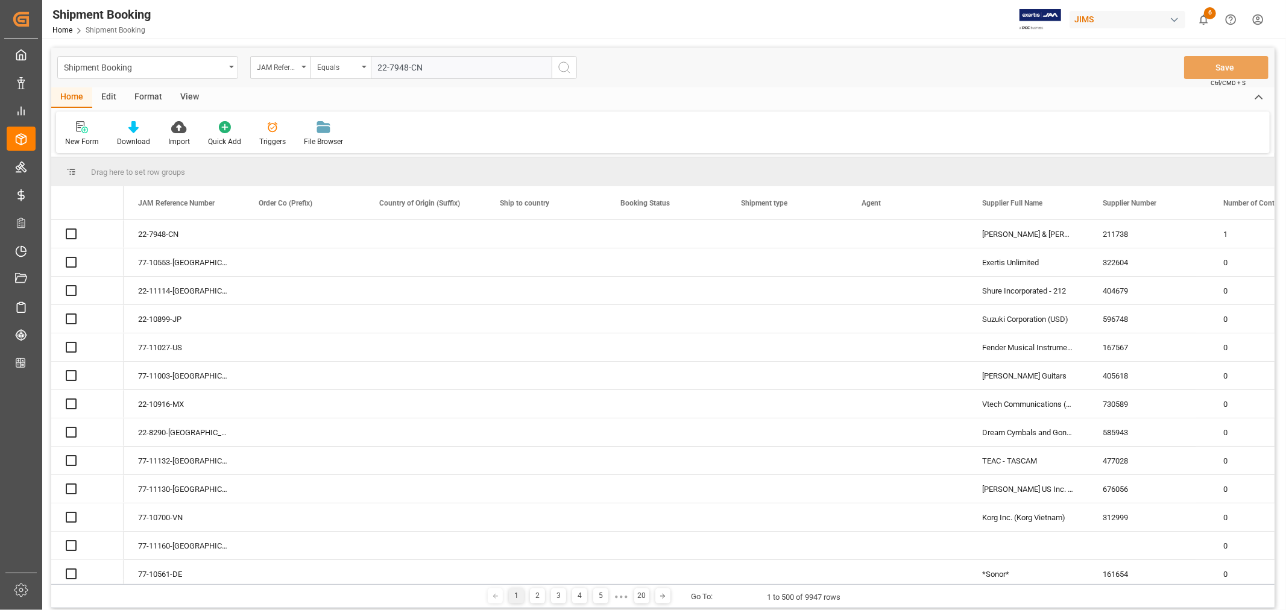
type input "22-7948-CN"
click at [564, 68] on icon "search button" at bounding box center [564, 67] width 14 height 14
